Goal: Navigation & Orientation: Go to known website

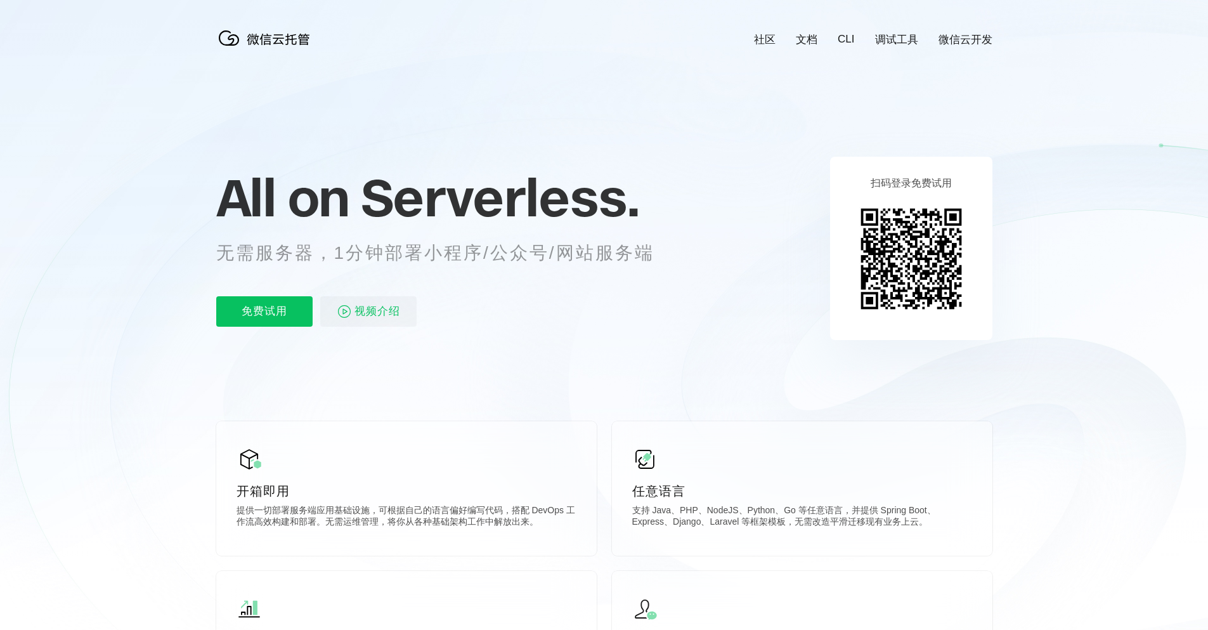
scroll to position [0, 2255]
